Goal: Information Seeking & Learning: Check status

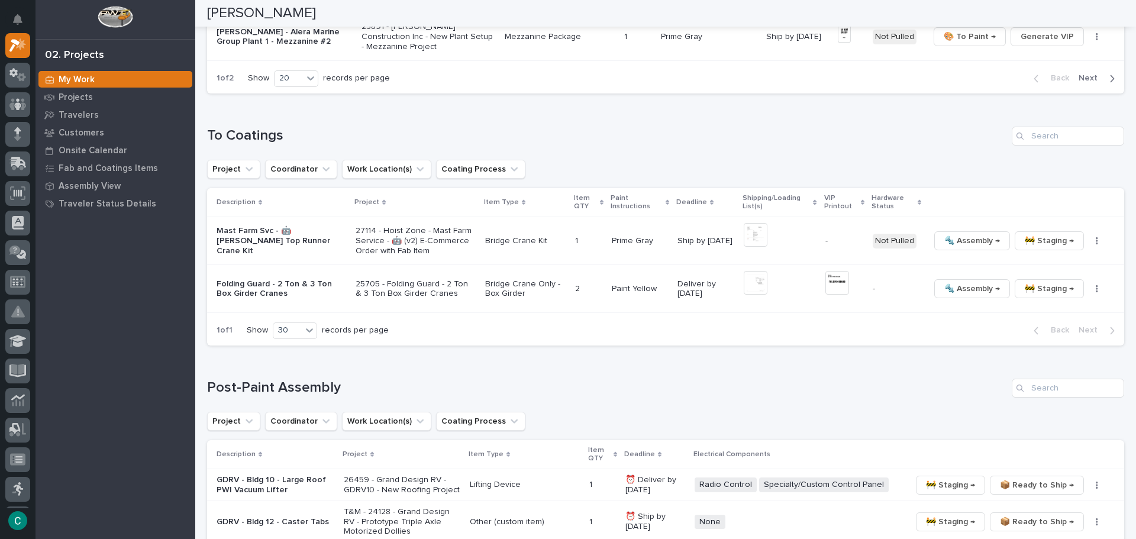
scroll to position [1124, 0]
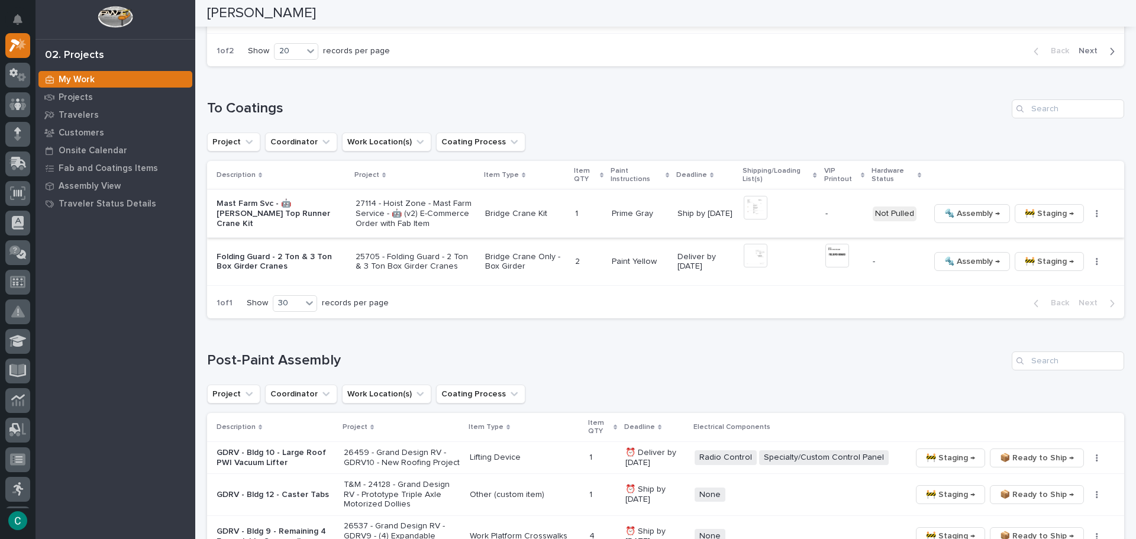
click at [745, 207] on img at bounding box center [756, 208] width 24 height 24
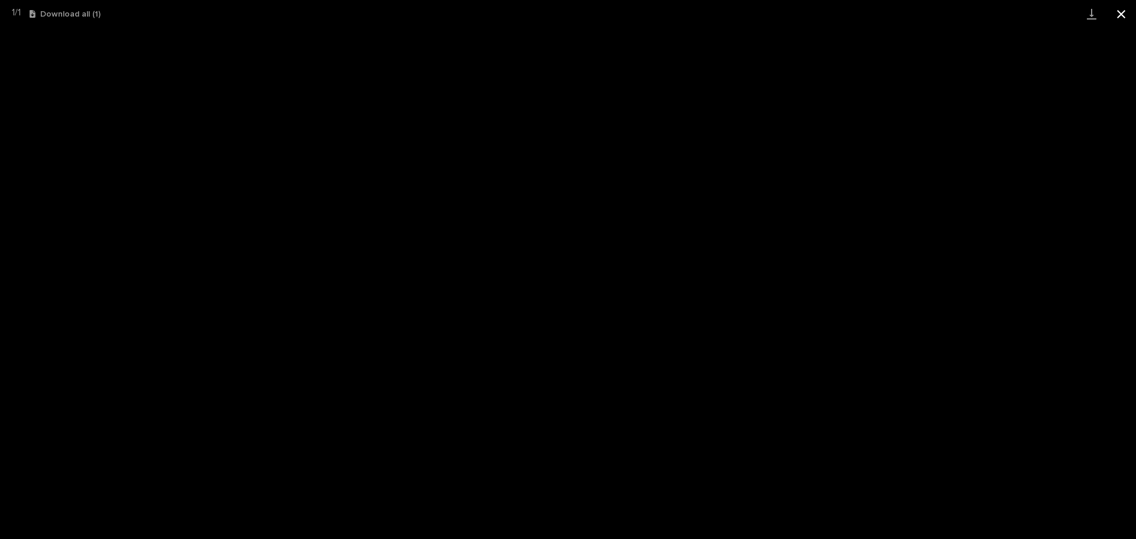
click at [1130, 12] on button "Close gallery" at bounding box center [1122, 14] width 30 height 28
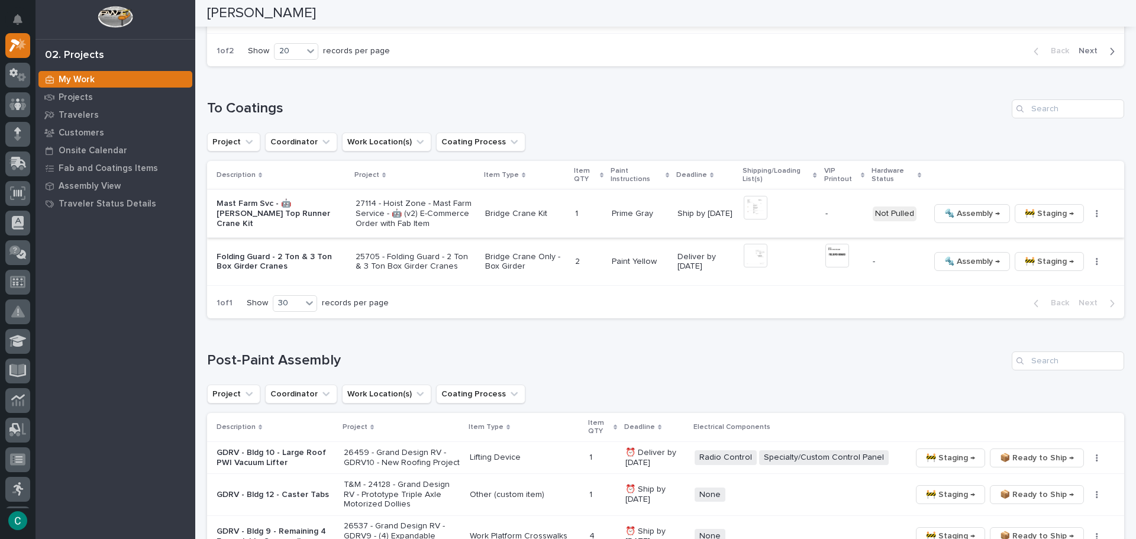
click at [968, 219] on span "🔩 Assembly →" at bounding box center [973, 214] width 56 height 14
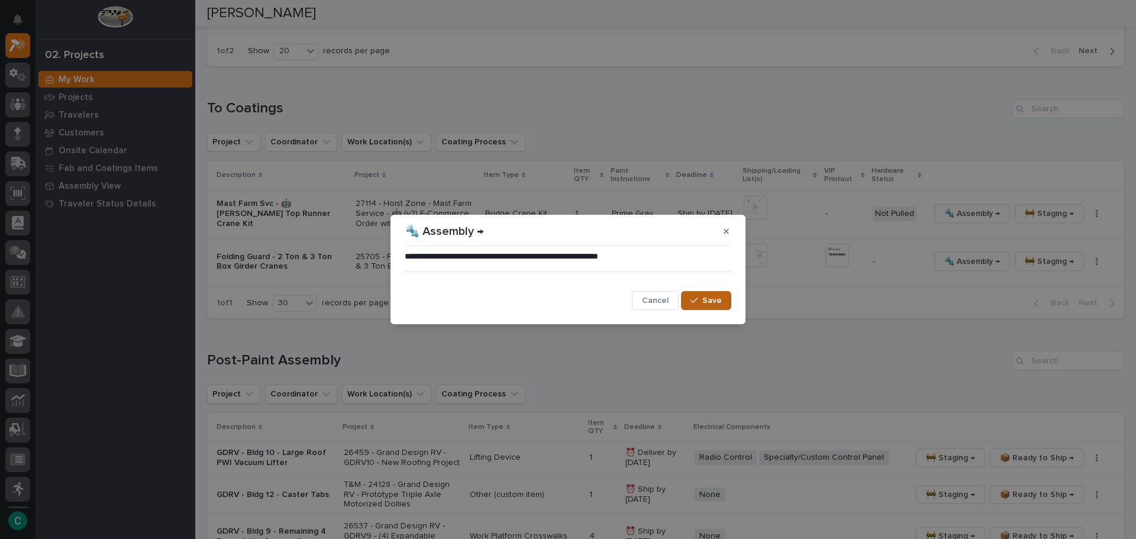
click at [696, 306] on button "Save" at bounding box center [706, 300] width 50 height 19
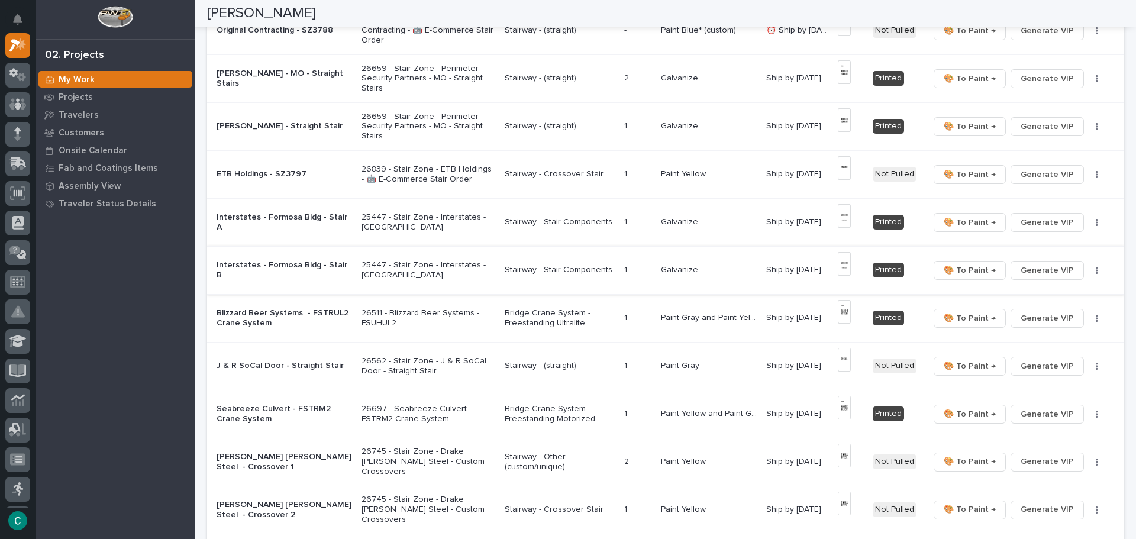
scroll to position [317, 0]
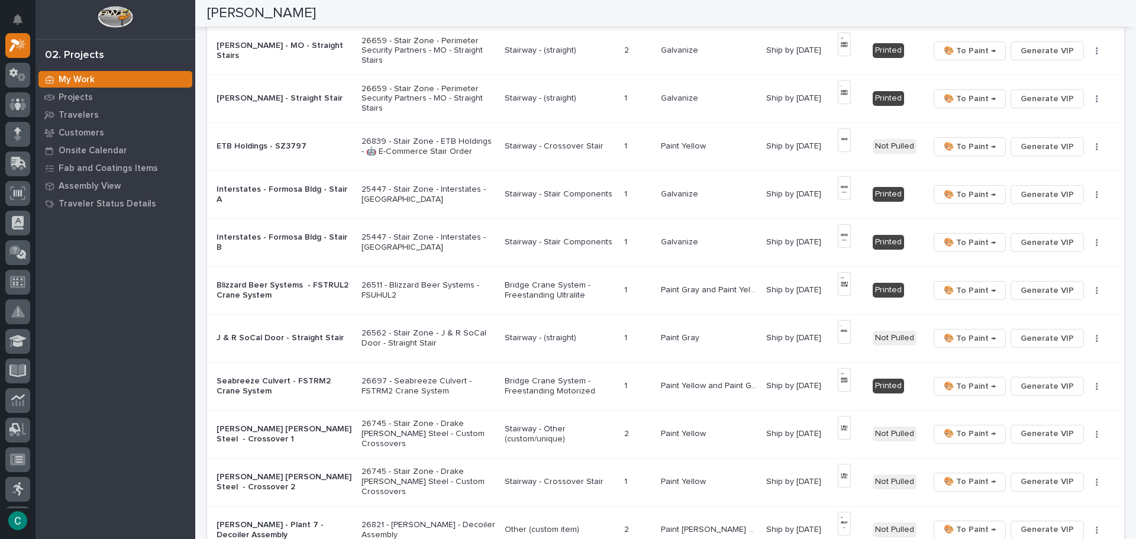
click at [573, 291] on p "Bridge Crane System - Freestanding Ultralite" at bounding box center [560, 291] width 110 height 20
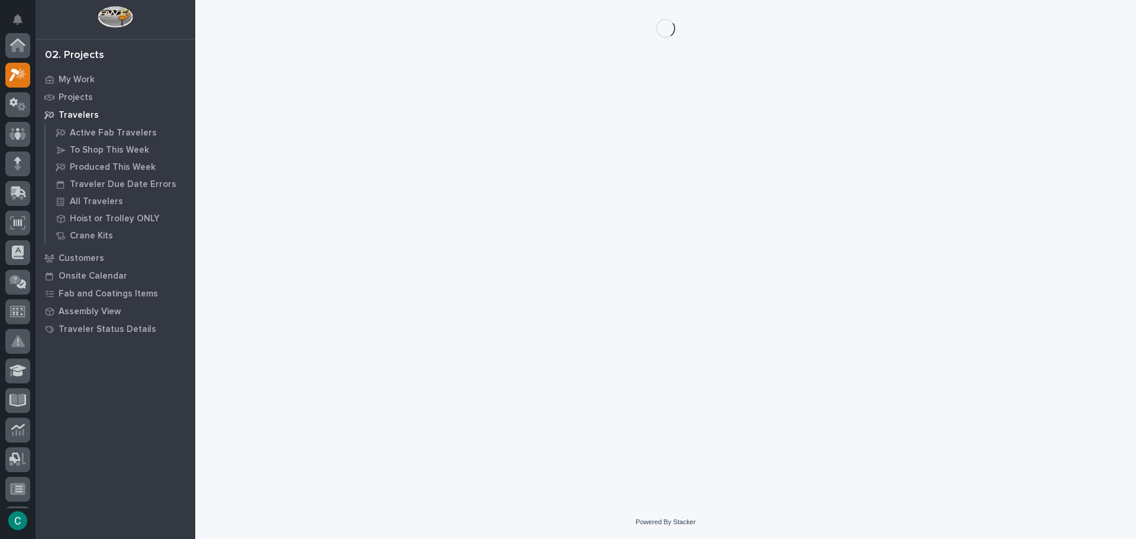
scroll to position [30, 0]
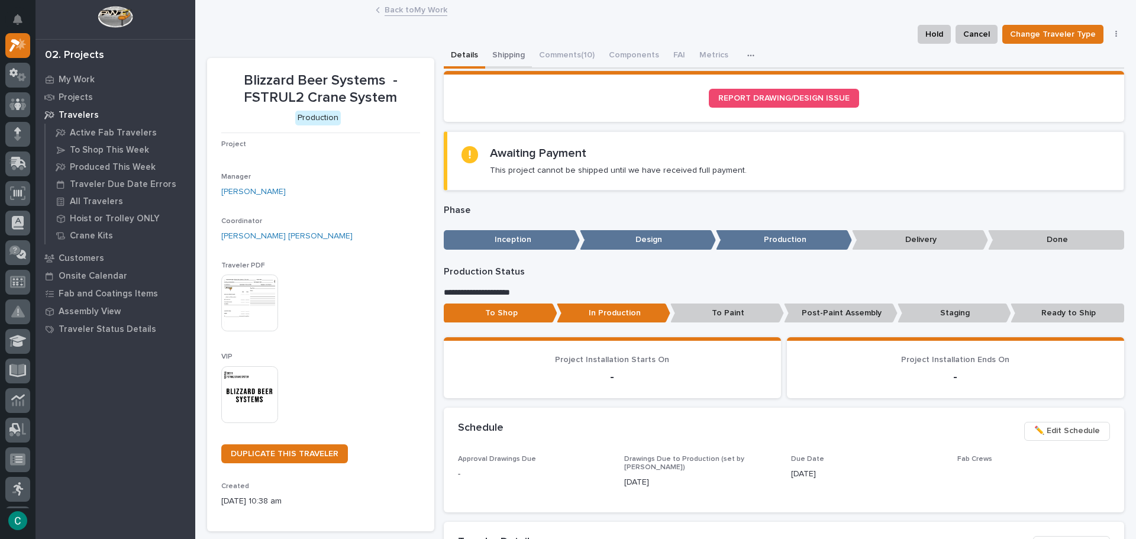
click at [504, 46] on button "Shipping" at bounding box center [508, 56] width 47 height 25
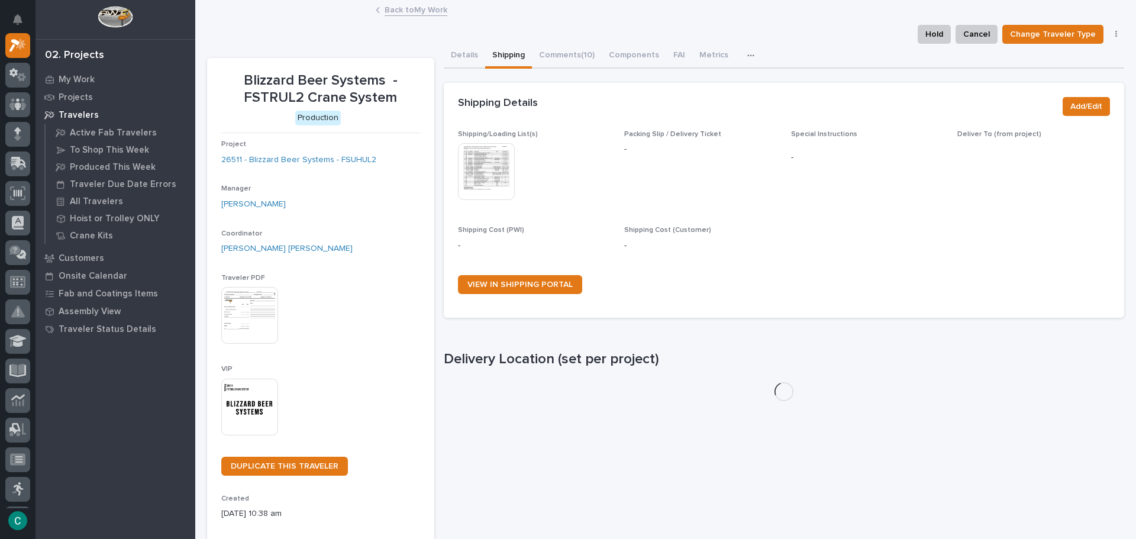
click at [490, 178] on img at bounding box center [486, 171] width 57 height 57
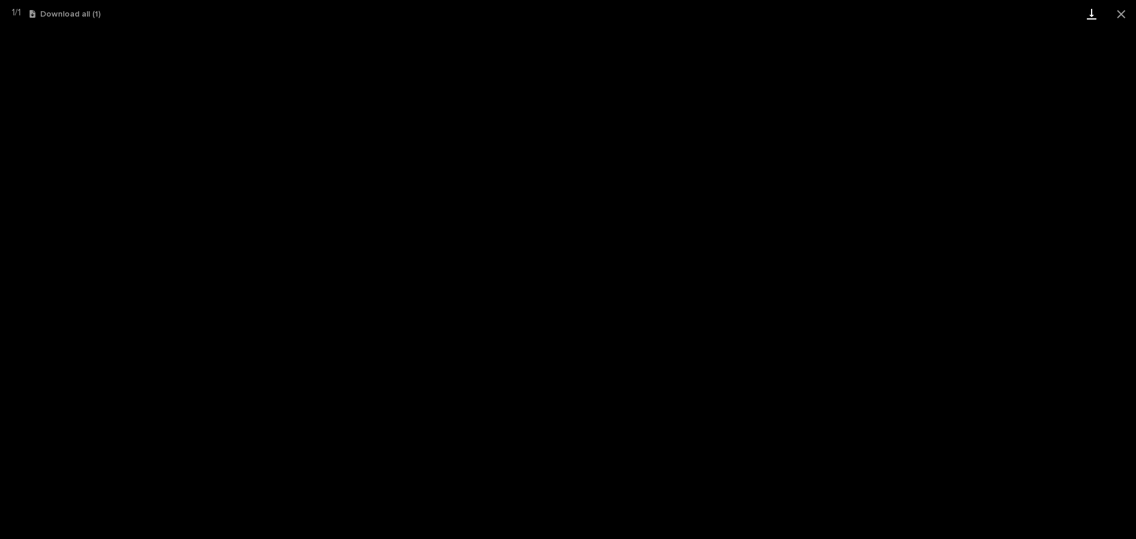
click at [1125, 9] on button "Close gallery" at bounding box center [1122, 14] width 30 height 28
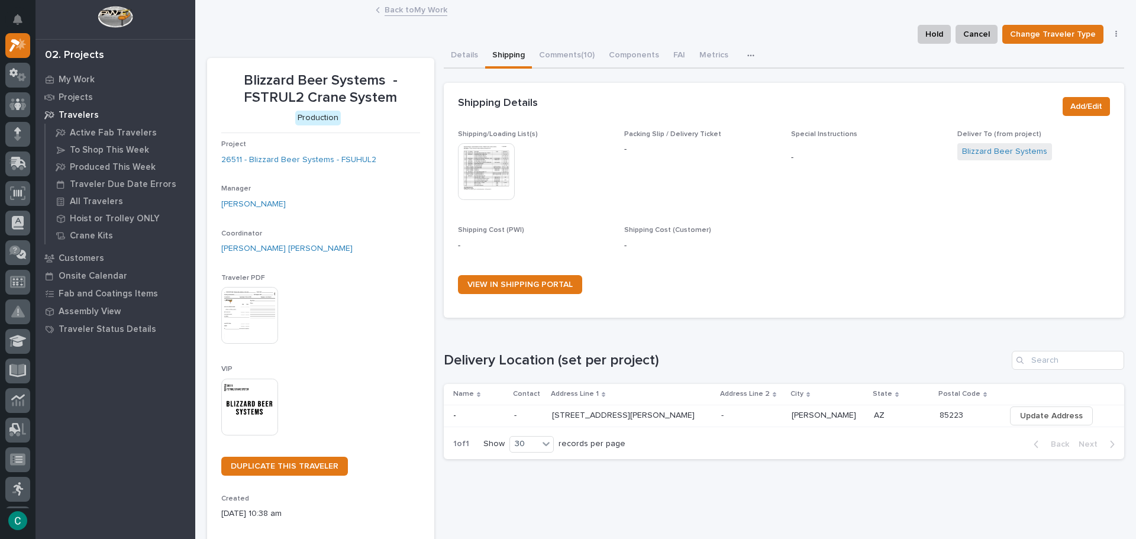
click at [426, 12] on link "Back to My Work" at bounding box center [416, 9] width 63 height 14
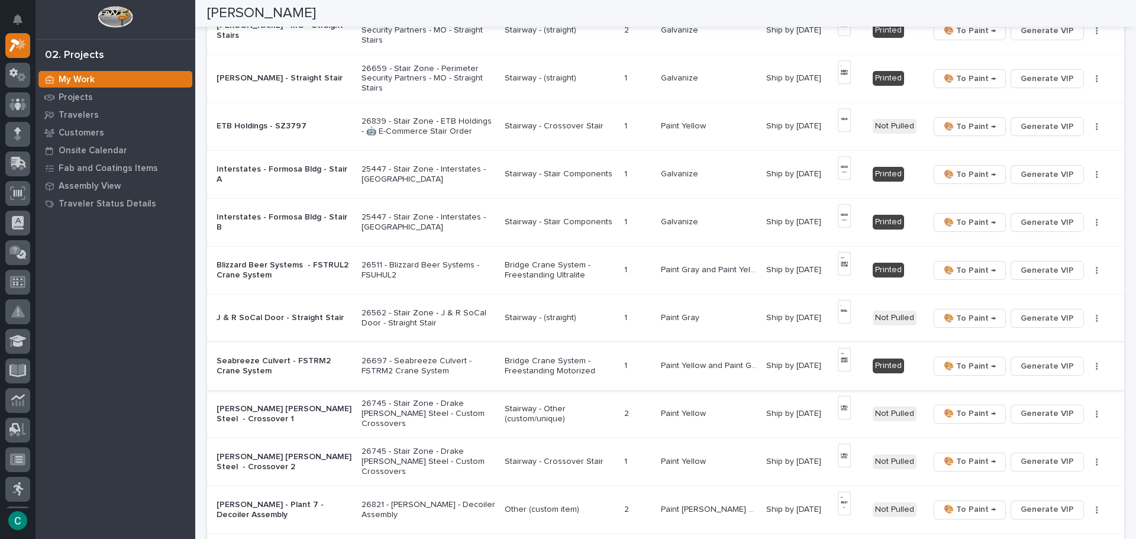
scroll to position [355, 0]
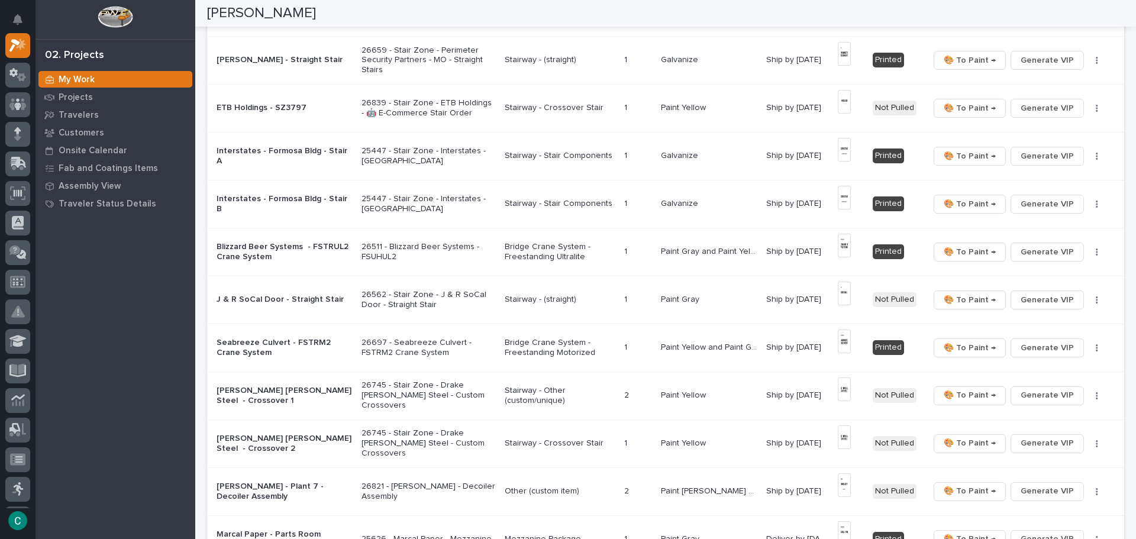
click at [563, 347] on p "Bridge Crane System - Freestanding Motorized" at bounding box center [560, 348] width 110 height 20
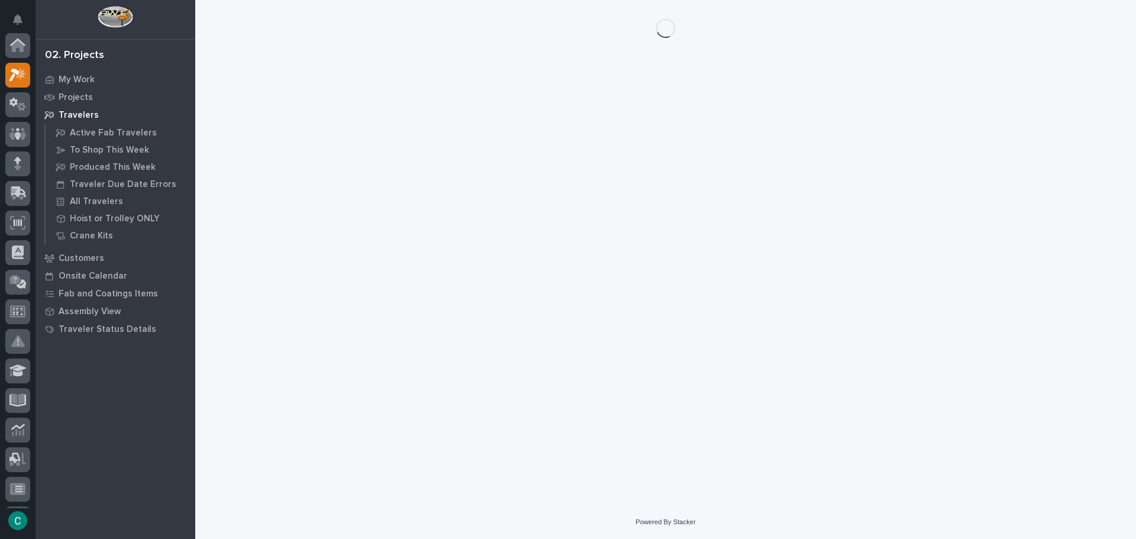
scroll to position [30, 0]
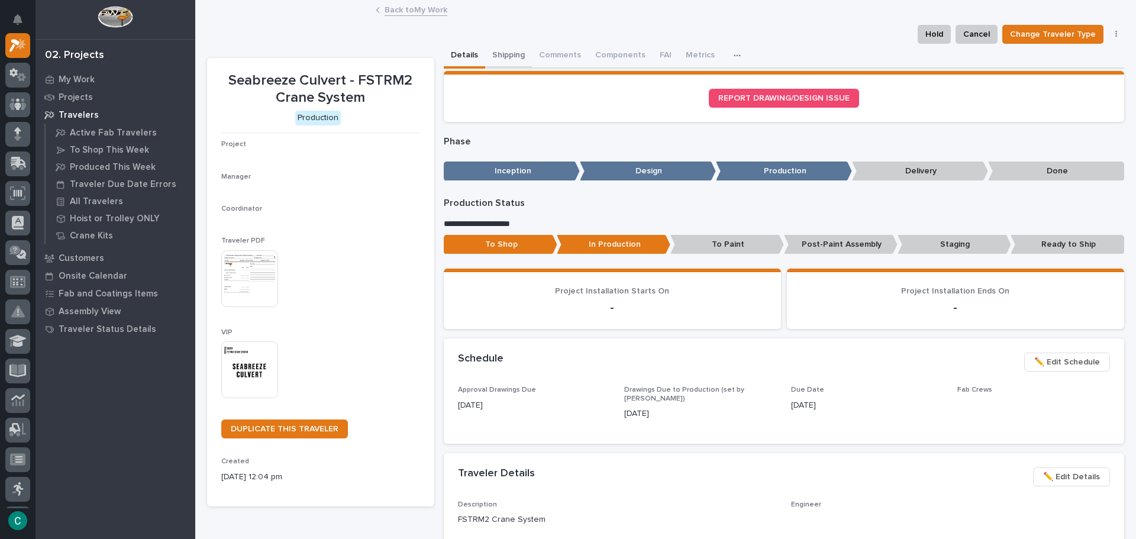
click at [498, 49] on button "Shipping" at bounding box center [508, 56] width 47 height 25
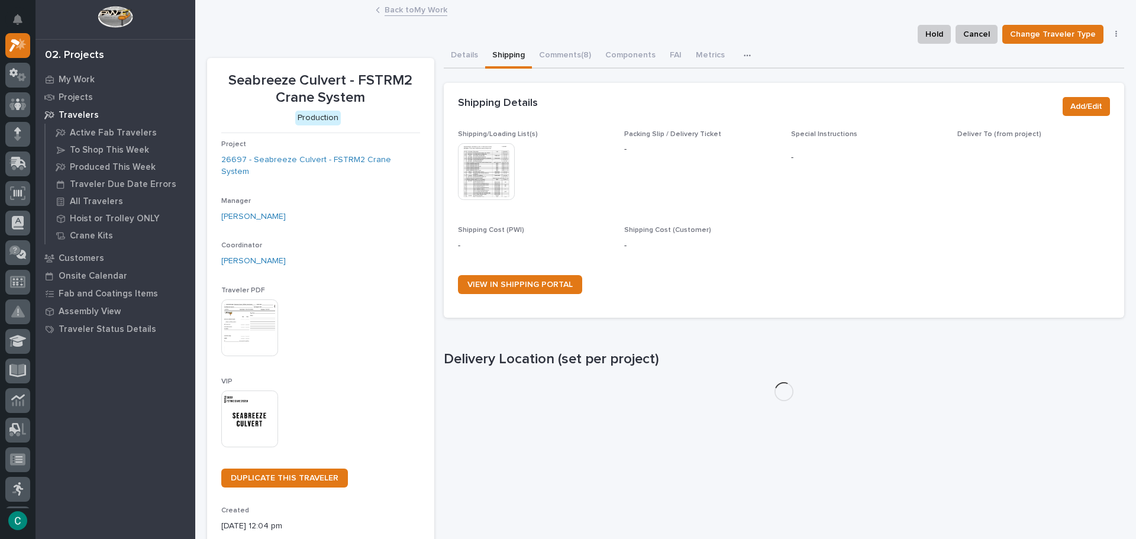
click at [498, 164] on img at bounding box center [486, 171] width 57 height 57
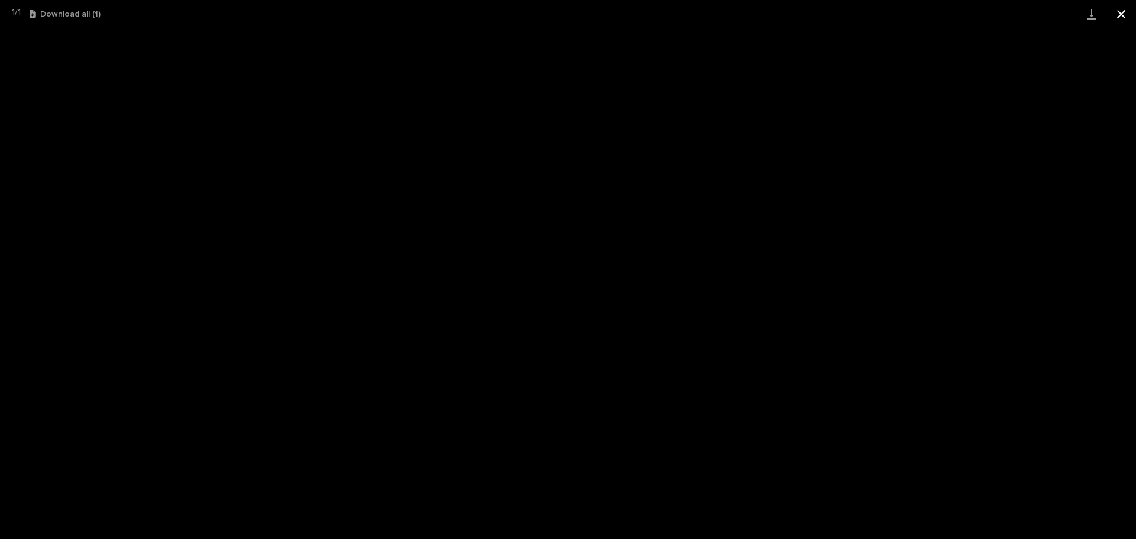
click at [1112, 11] on button "Close gallery" at bounding box center [1122, 14] width 30 height 28
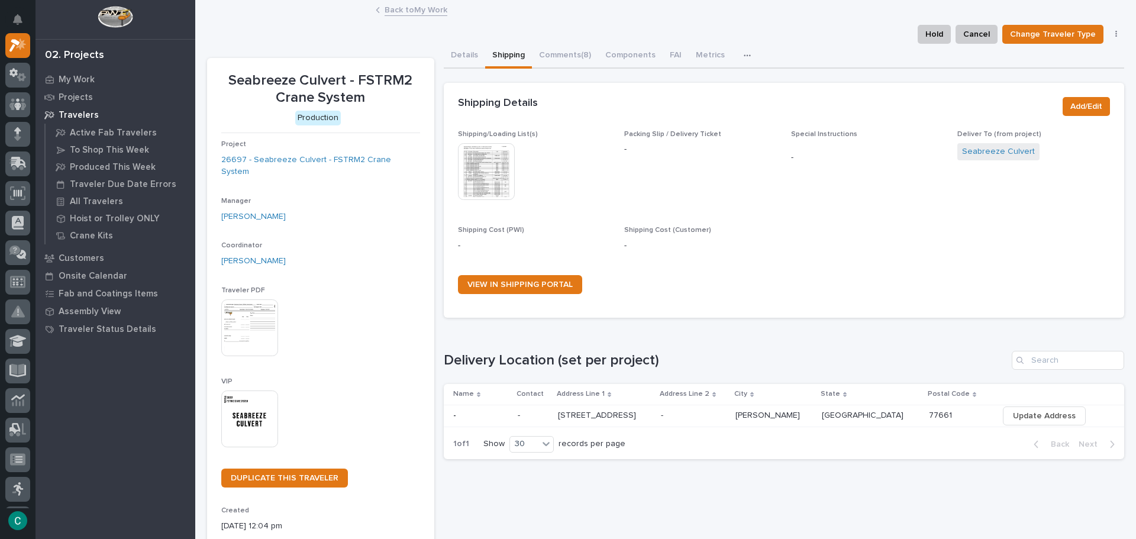
click at [418, 7] on link "Back to My Work" at bounding box center [416, 9] width 63 height 14
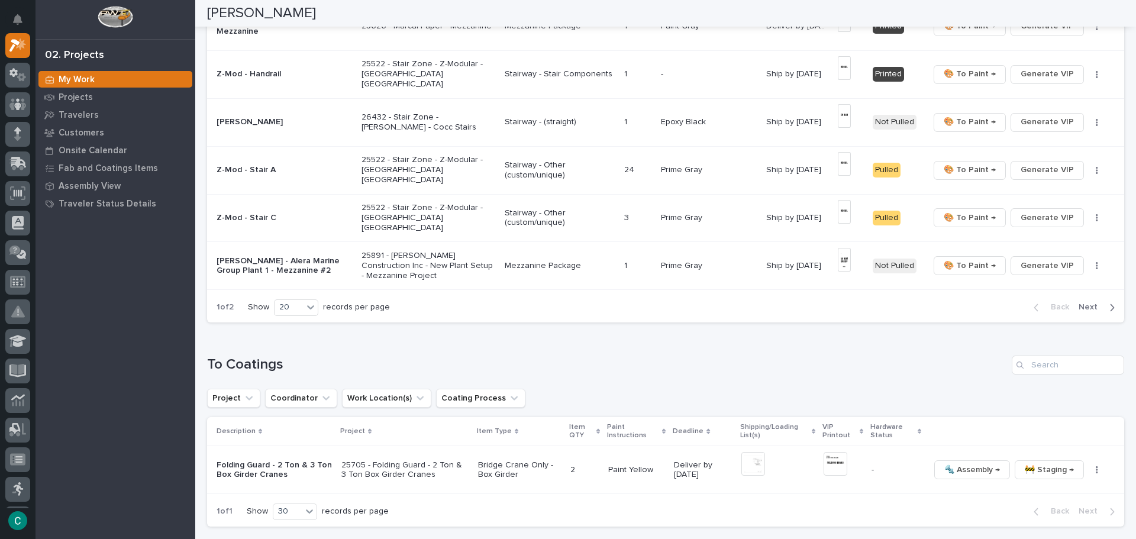
scroll to position [888, 0]
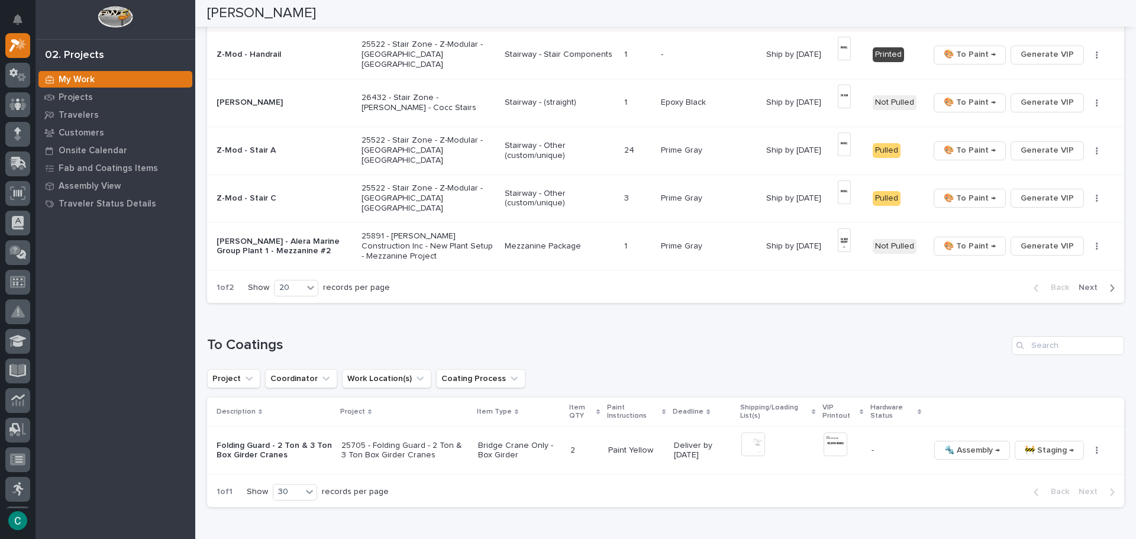
click at [1085, 286] on span "Next" at bounding box center [1092, 287] width 26 height 11
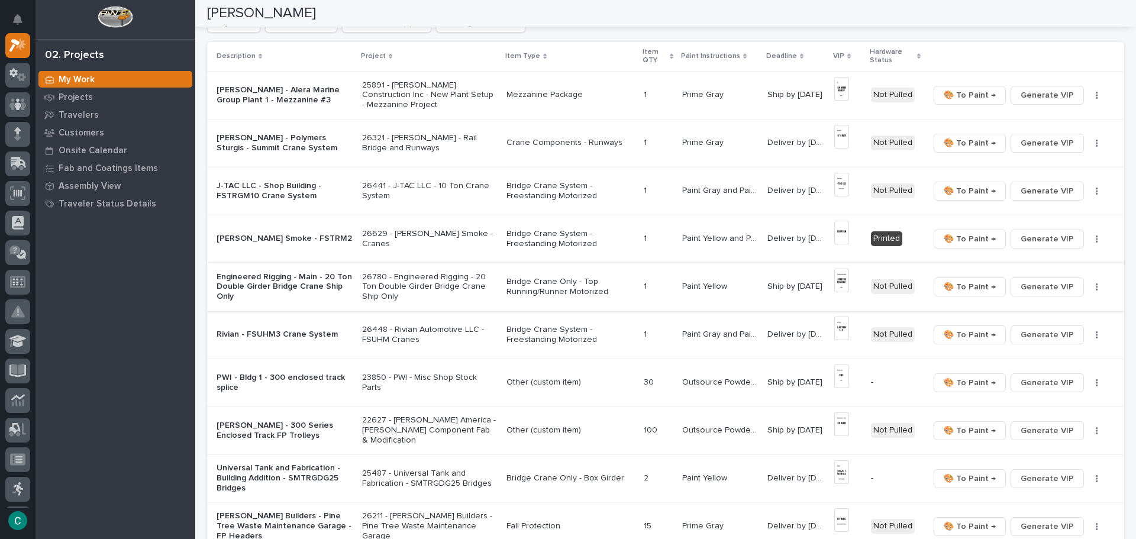
scroll to position [69, 0]
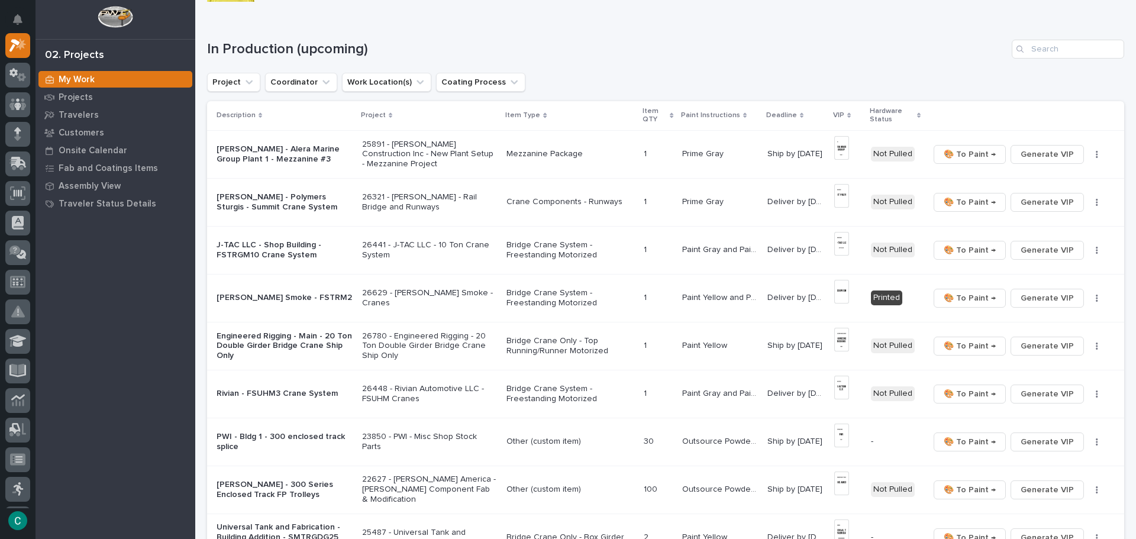
click at [534, 250] on p "Bridge Crane System - Freestanding Motorized" at bounding box center [571, 250] width 128 height 20
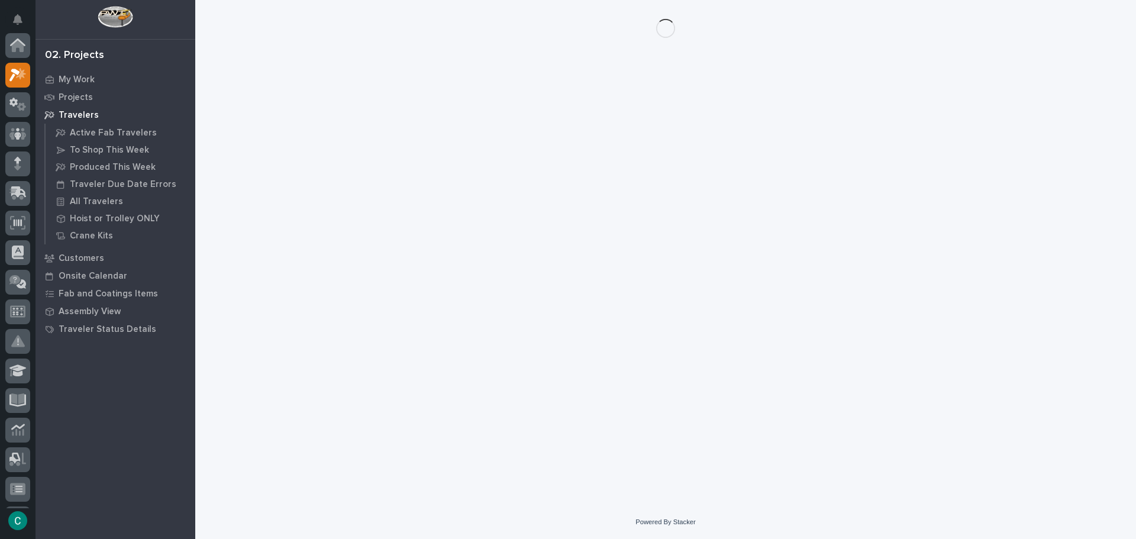
scroll to position [30, 0]
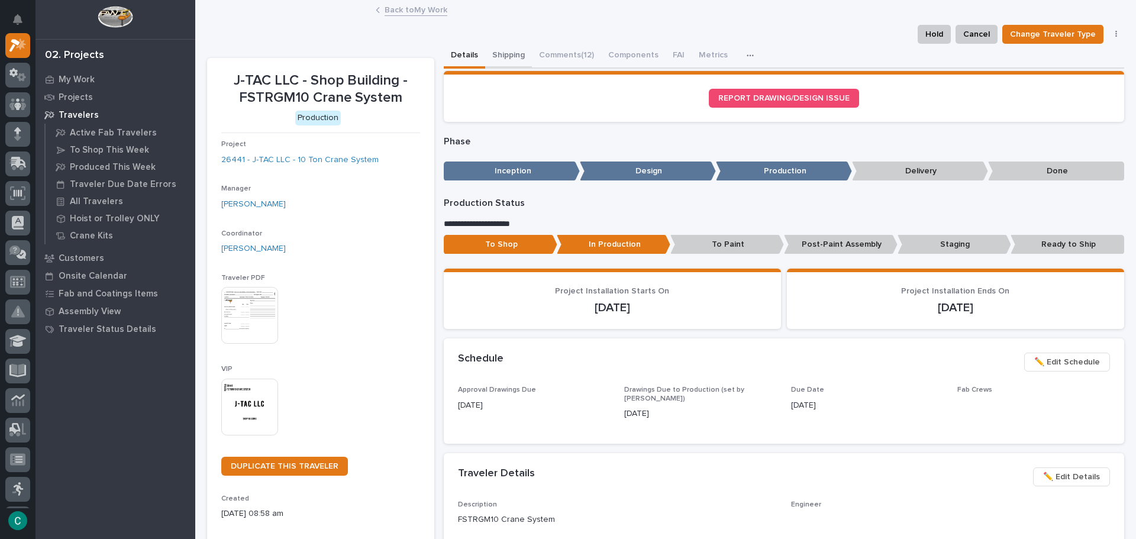
click at [498, 52] on button "Shipping" at bounding box center [508, 56] width 47 height 25
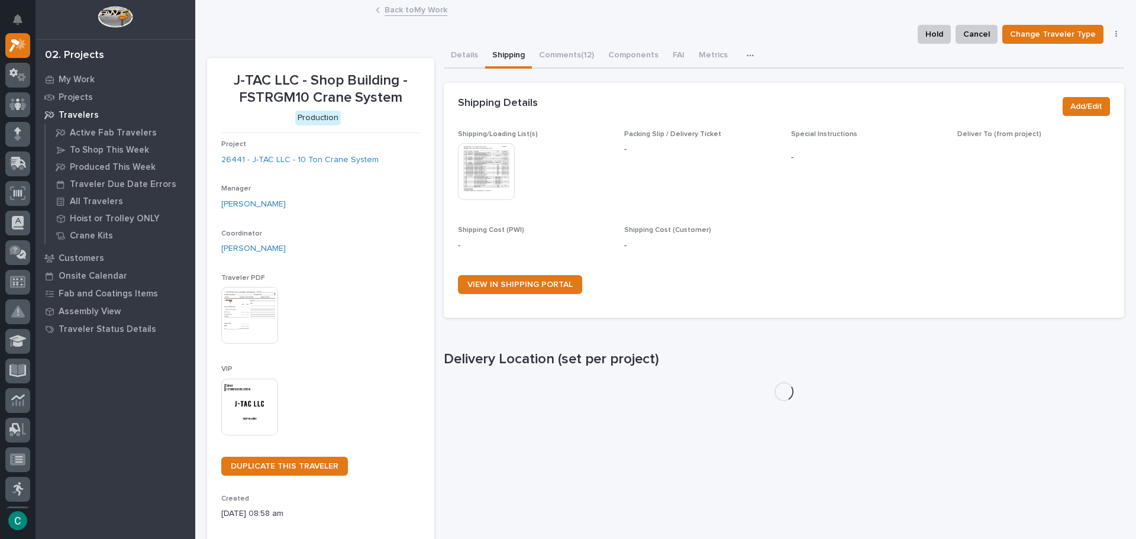
click at [487, 177] on img at bounding box center [486, 171] width 57 height 57
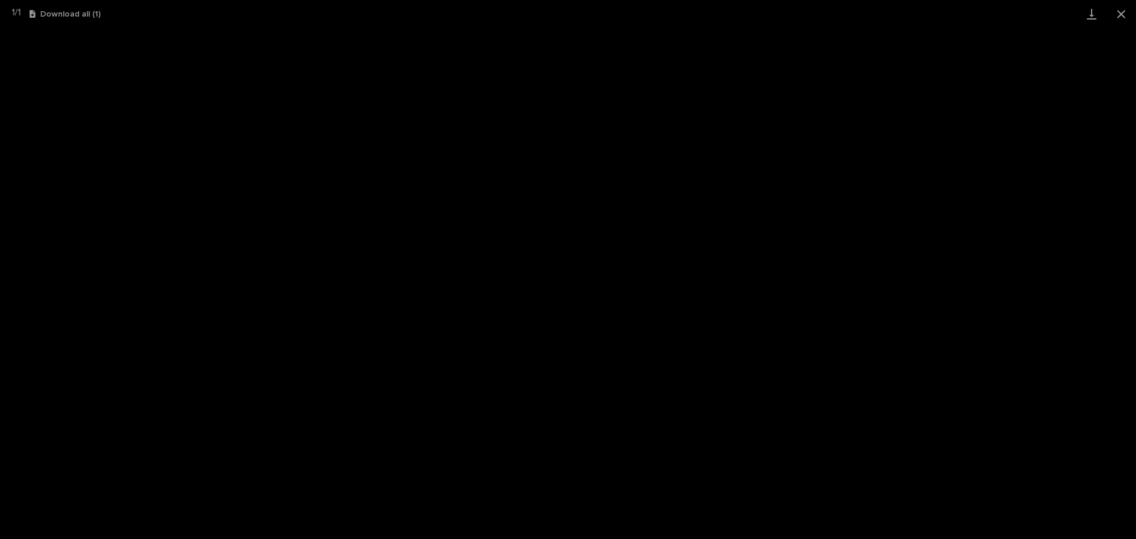
drag, startPoint x: 1132, startPoint y: 7, endPoint x: 1069, endPoint y: 14, distance: 62.6
click at [1130, 7] on button "Close gallery" at bounding box center [1122, 14] width 30 height 28
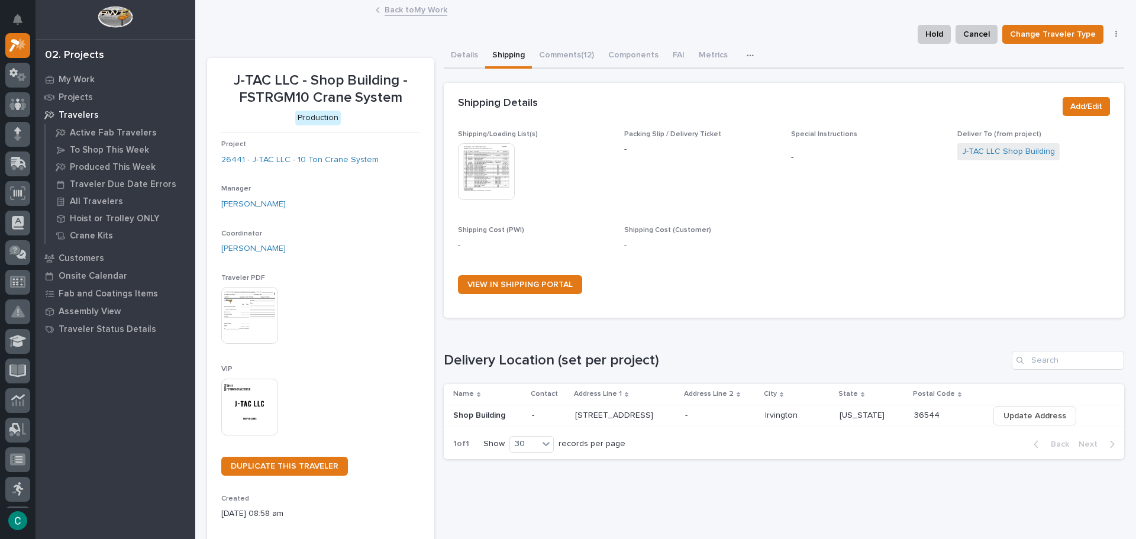
click at [409, 9] on link "Back to My Work" at bounding box center [416, 9] width 63 height 14
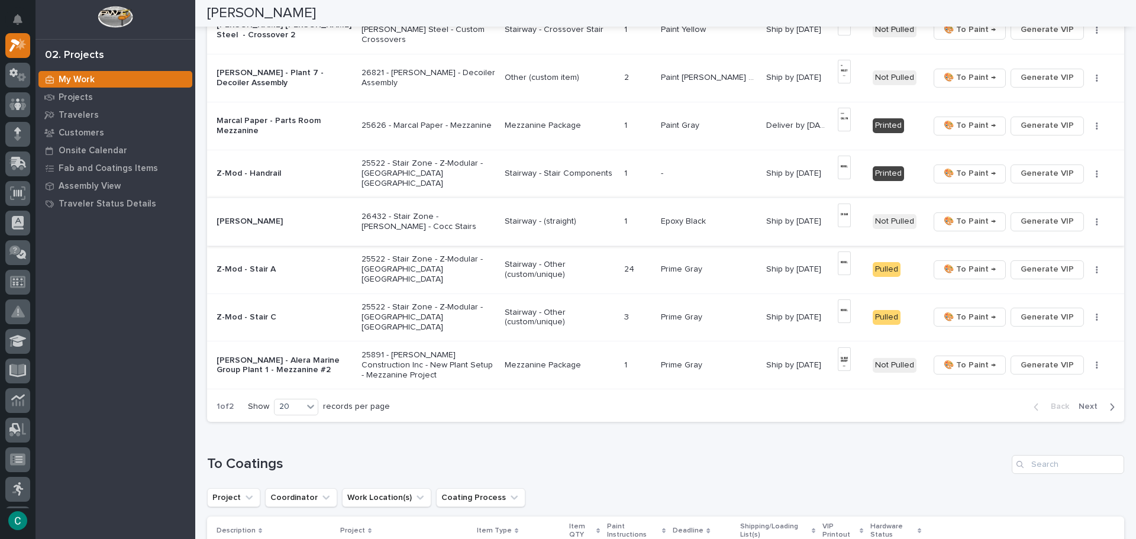
scroll to position [769, 0]
click at [1111, 410] on icon "button" at bounding box center [1113, 405] width 4 height 7
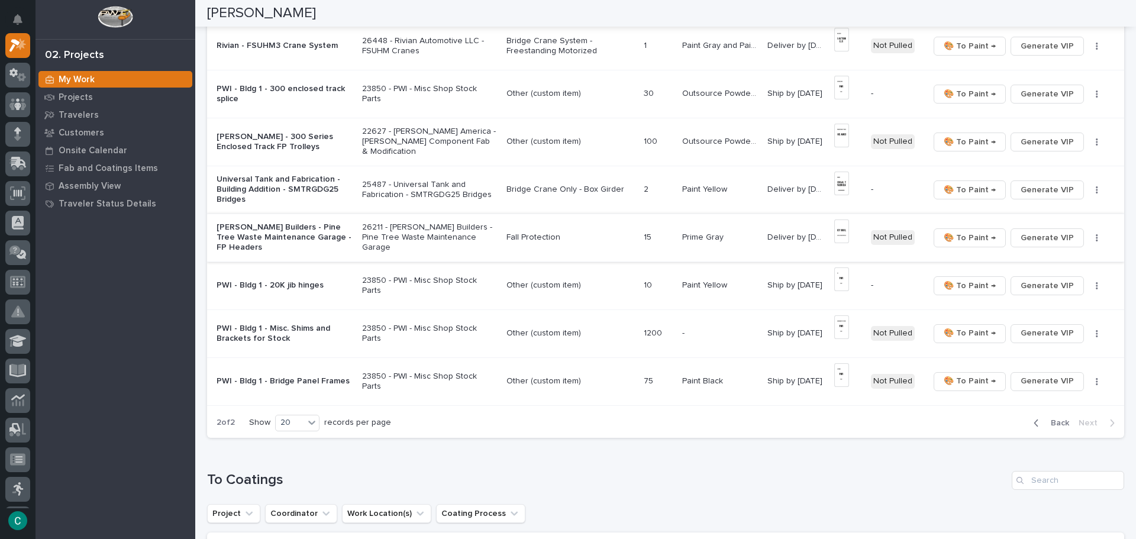
scroll to position [424, 0]
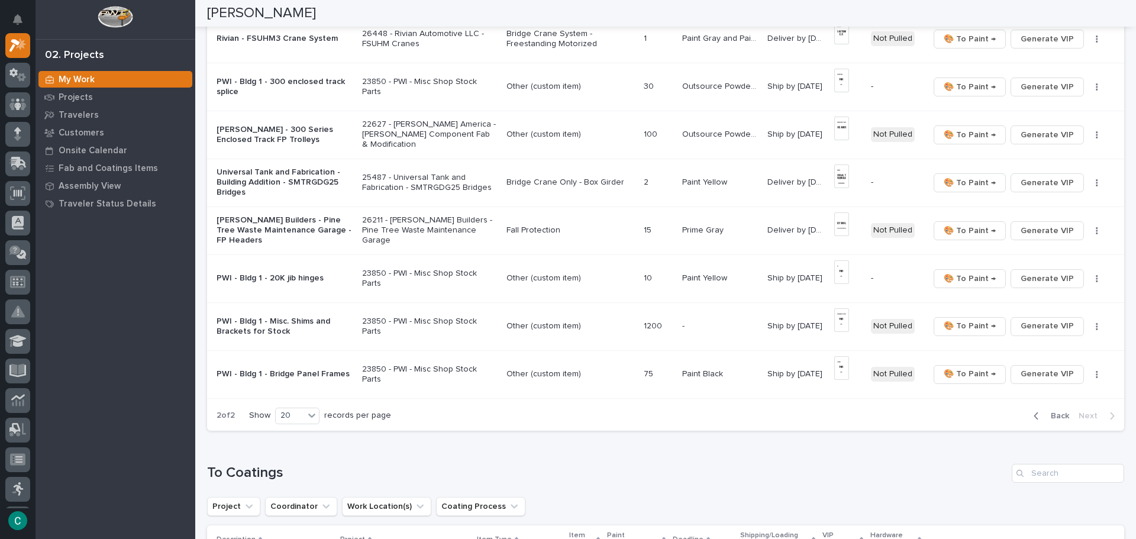
click at [1044, 412] on span "Back" at bounding box center [1056, 416] width 25 height 11
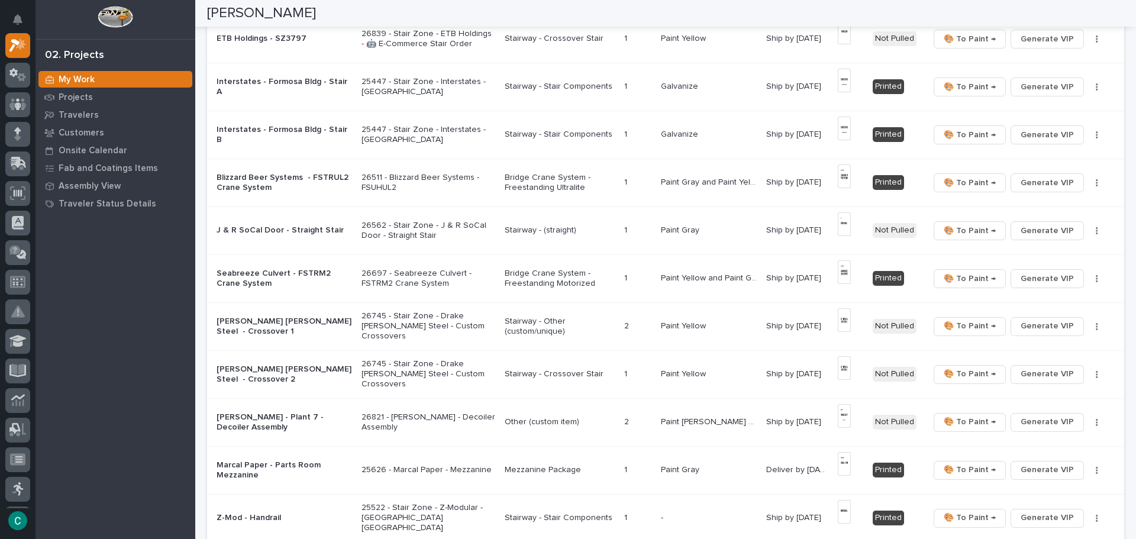
scroll to position [592, 0]
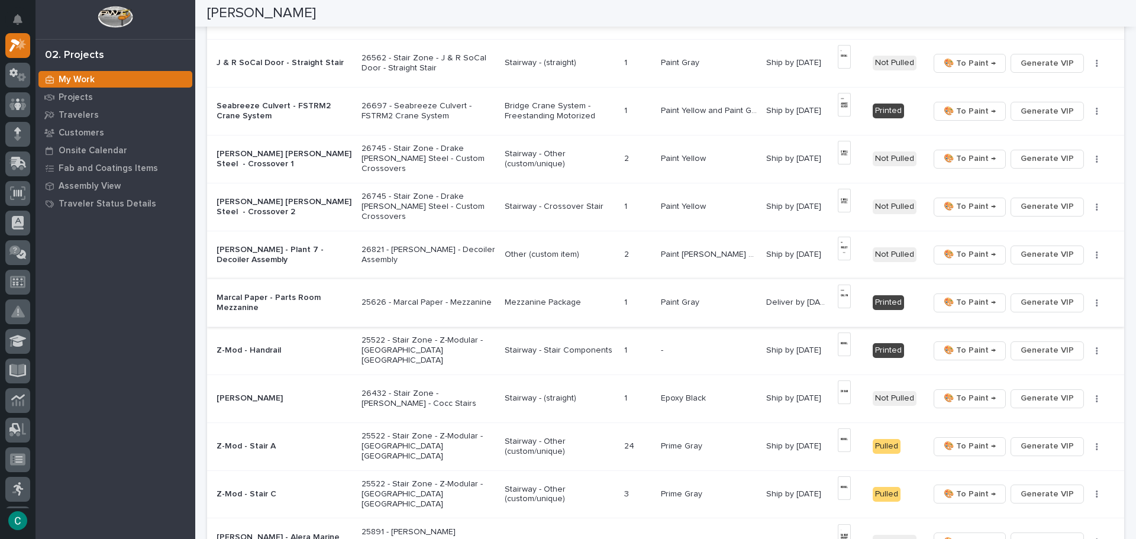
click at [838, 301] on img at bounding box center [845, 297] width 14 height 24
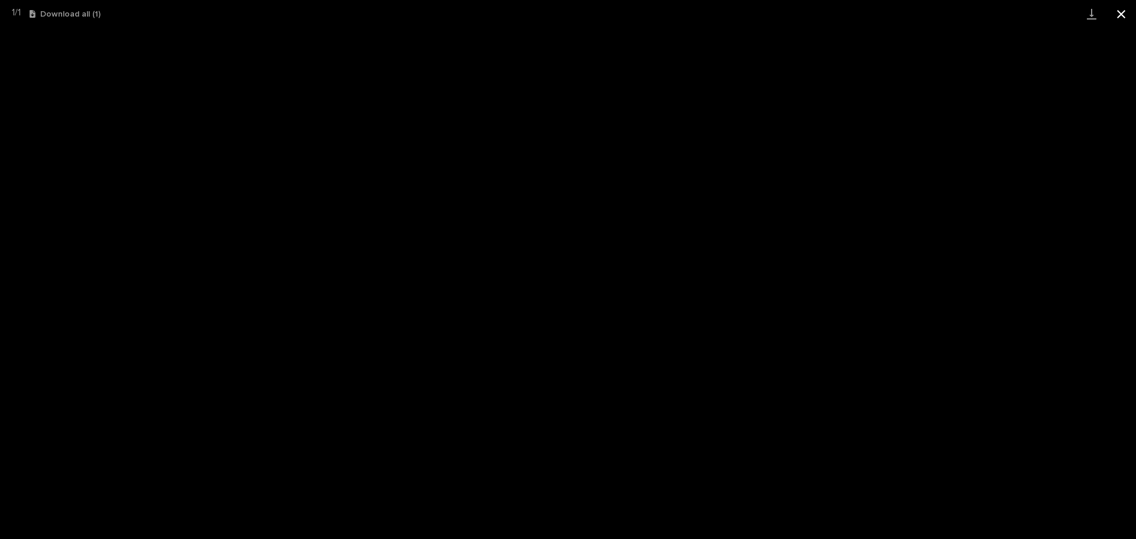
click at [1127, 17] on button "Close gallery" at bounding box center [1122, 14] width 30 height 28
